Goal: Information Seeking & Learning: Learn about a topic

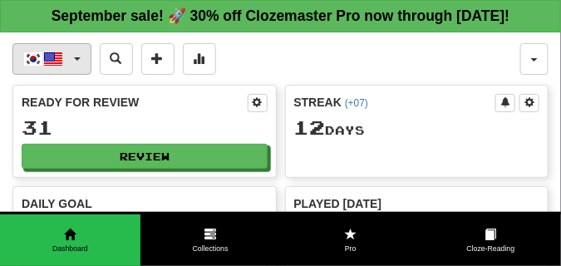
click at [77, 75] on button "한국어 / English" at bounding box center [51, 59] width 79 height 32
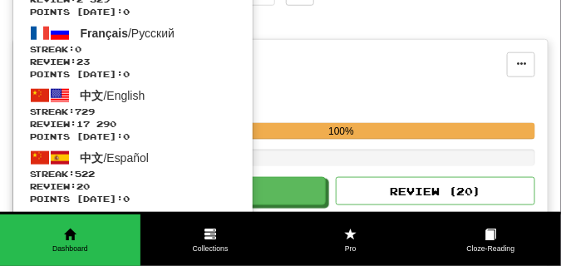
scroll to position [291, 0]
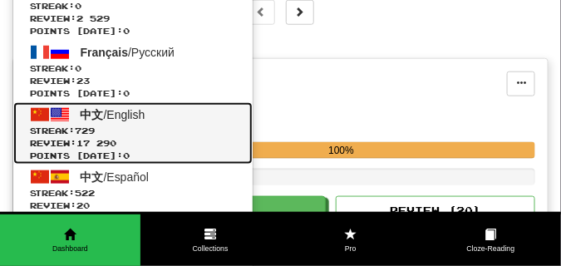
click at [125, 121] on span "中文 / English" at bounding box center [113, 114] width 65 height 13
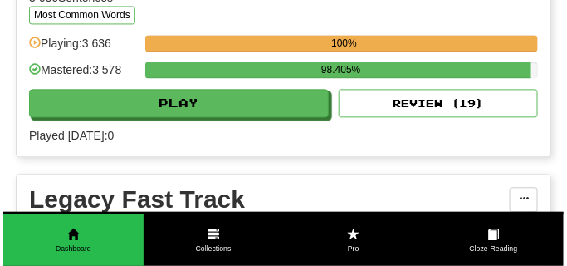
scroll to position [1744, 0]
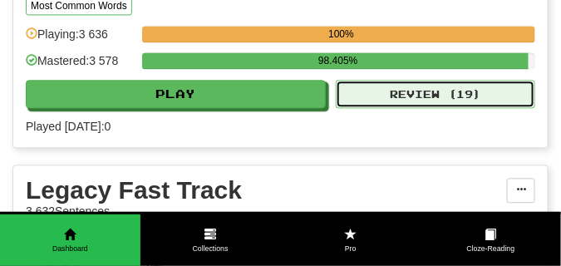
click at [396, 108] on button "Review ( 19 )" at bounding box center [435, 94] width 199 height 28
select select "**"
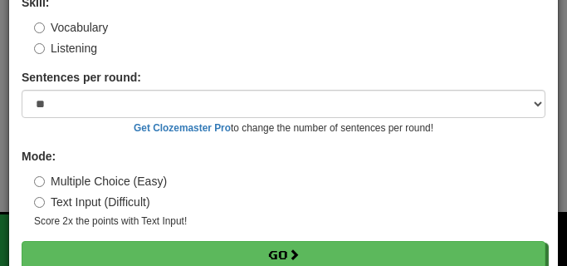
scroll to position [134, 0]
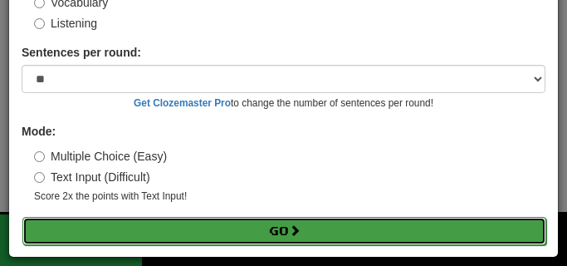
click at [154, 223] on button "Go" at bounding box center [284, 231] width 524 height 28
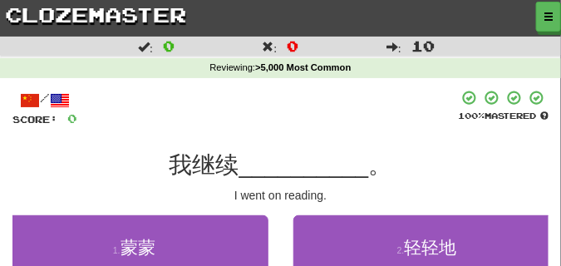
scroll to position [83, 0]
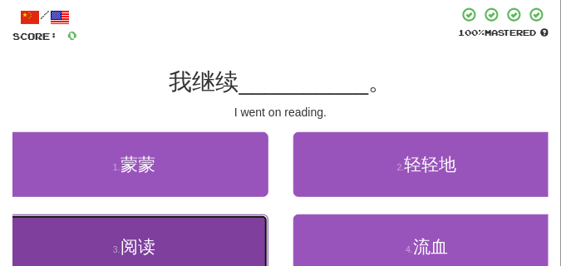
click at [177, 245] on button "3 . 阅读" at bounding box center [134, 246] width 268 height 65
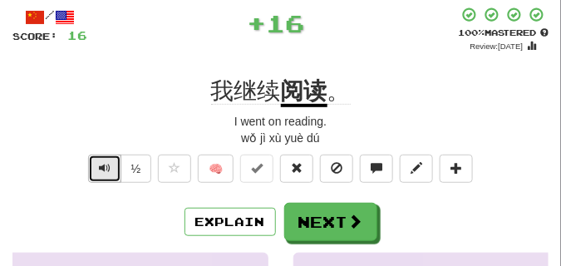
click at [96, 166] on button "Text-to-speech controls" at bounding box center [104, 169] width 33 height 28
click at [103, 165] on span "Text-to-speech controls" at bounding box center [105, 168] width 12 height 12
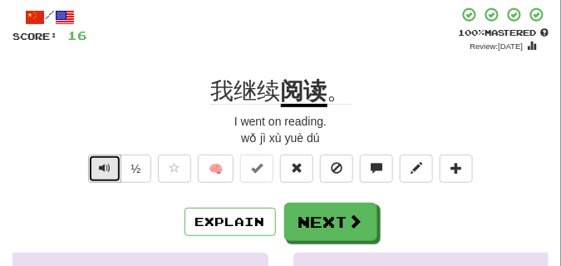
click at [103, 165] on span "Text-to-speech controls" at bounding box center [105, 168] width 12 height 12
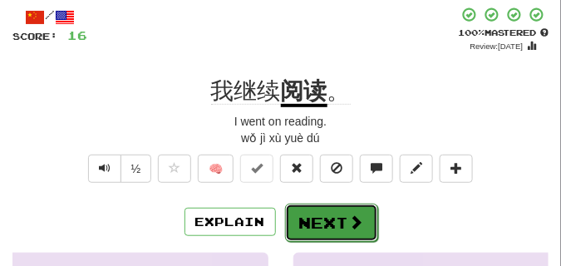
click at [311, 208] on button "Next" at bounding box center [331, 223] width 93 height 38
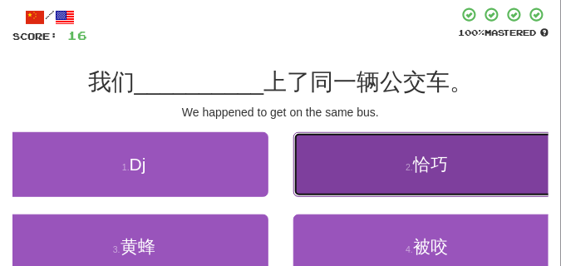
click at [369, 174] on button "2 . 恰巧" at bounding box center [427, 164] width 268 height 65
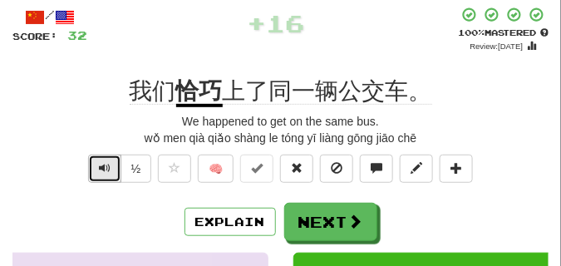
click at [105, 166] on span "Text-to-speech controls" at bounding box center [105, 168] width 12 height 12
click at [105, 165] on span "Text-to-speech controls" at bounding box center [105, 168] width 12 height 12
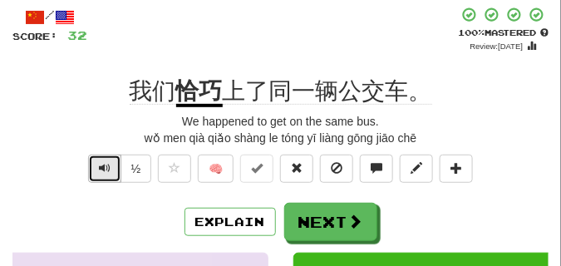
click at [105, 165] on span "Text-to-speech controls" at bounding box center [105, 168] width 12 height 12
